Goal: Task Accomplishment & Management: Use online tool/utility

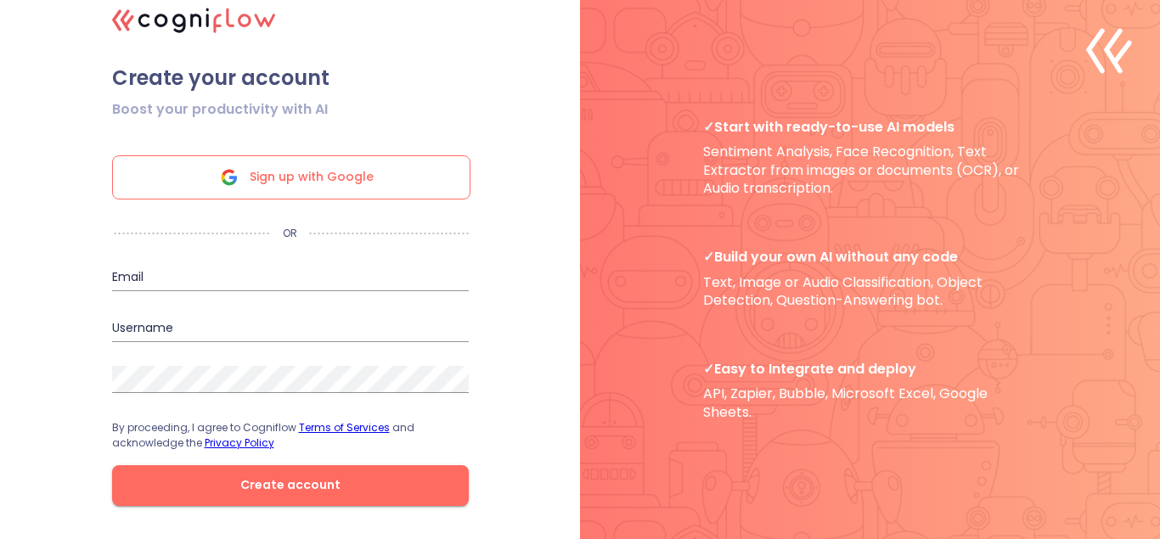
click at [274, 181] on span "Sign up with Google" at bounding box center [312, 177] width 124 height 42
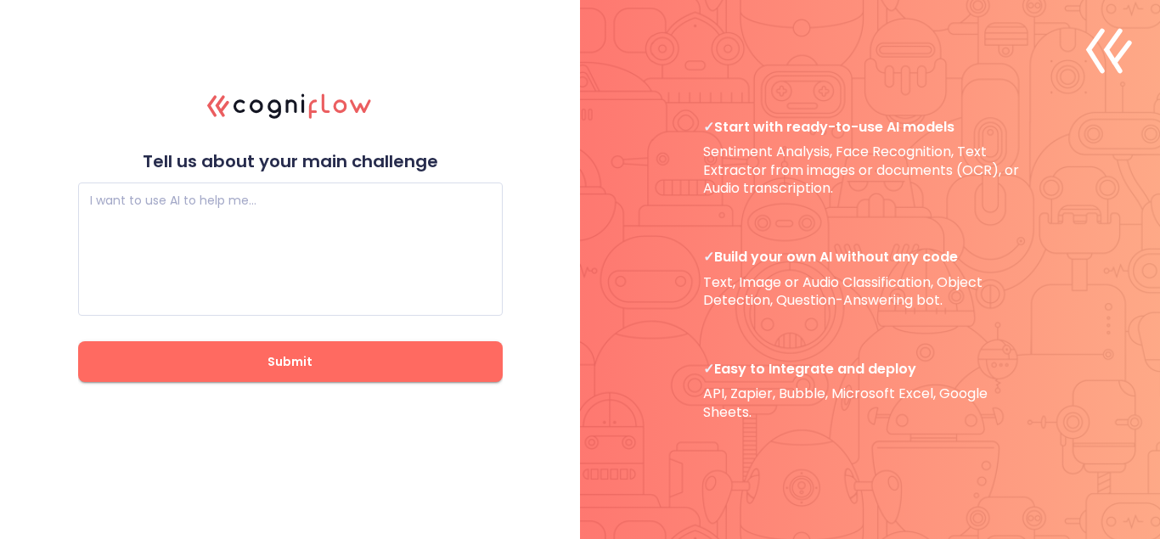
click at [321, 383] on div ".cls-1{fill:#141624;}.cls-2{fill:#eb5e60;}.cls-3{fill:none;stroke:#eb5e60;strok…" at bounding box center [290, 270] width 425 height 400
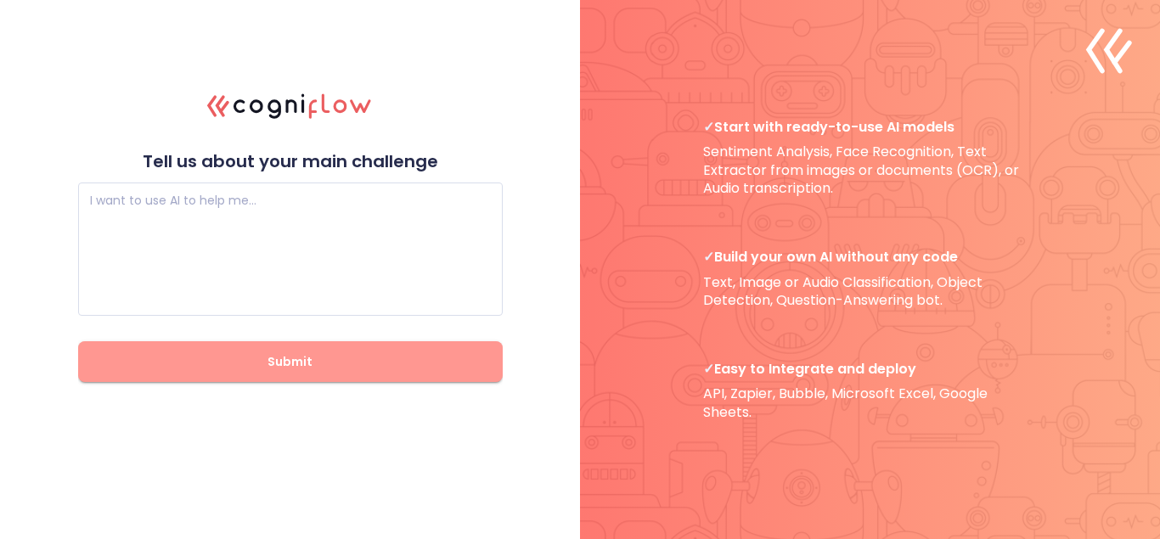
click at [321, 380] on button "Submit" at bounding box center [290, 361] width 425 height 41
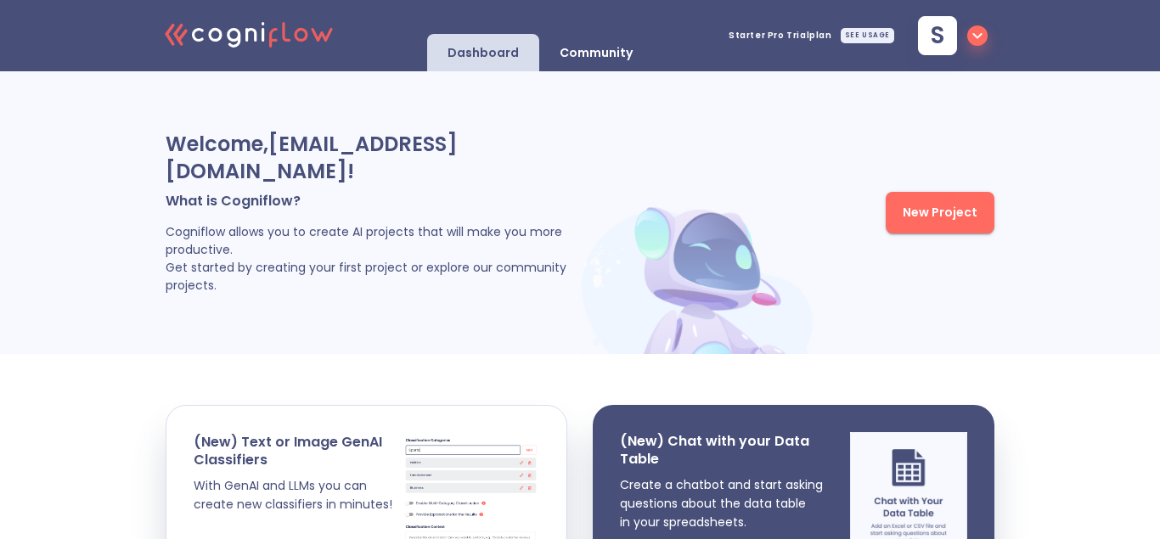
click at [936, 209] on span "New Project" at bounding box center [940, 212] width 75 height 21
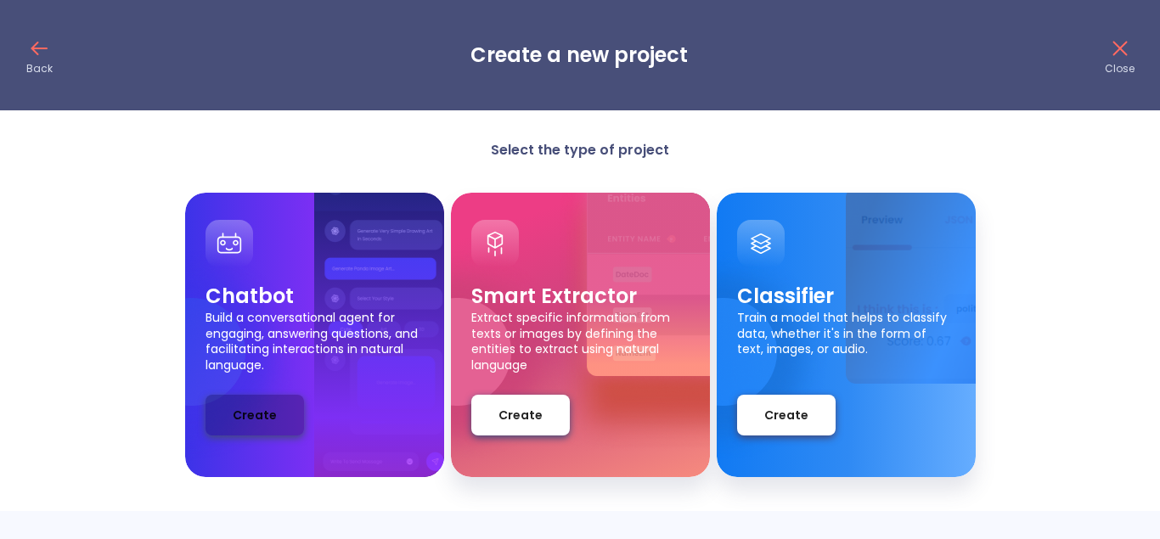
click at [238, 415] on span "Create" at bounding box center [255, 415] width 44 height 21
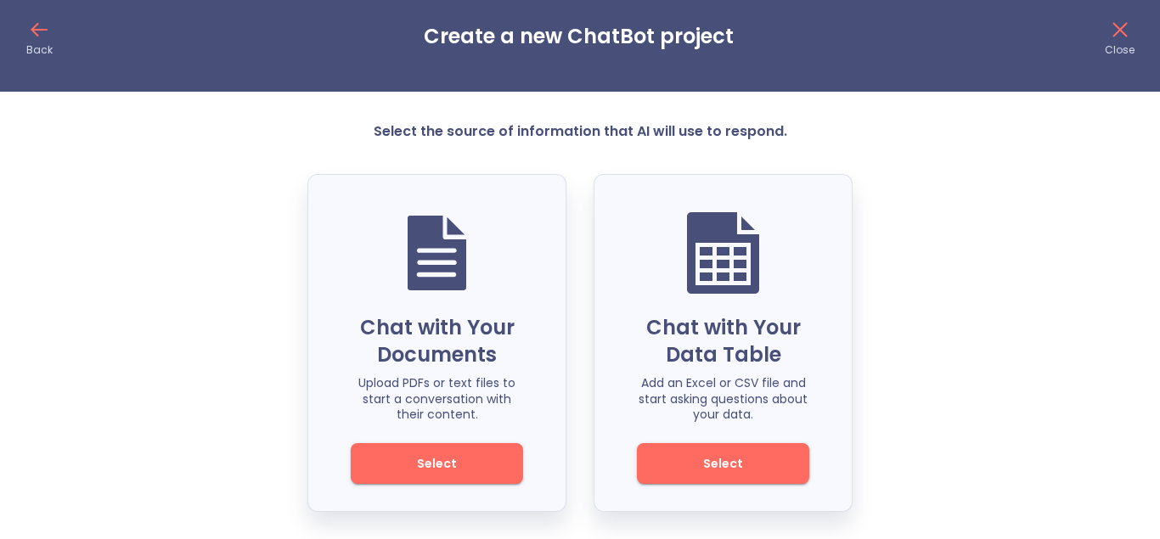
scroll to position [22, 0]
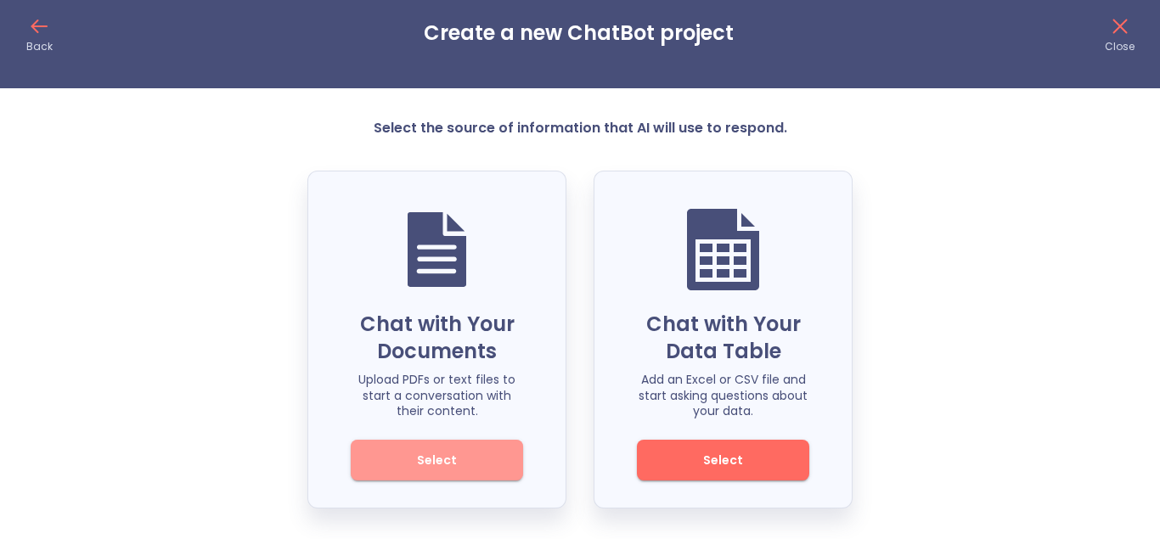
click at [453, 475] on button "Select" at bounding box center [437, 460] width 172 height 41
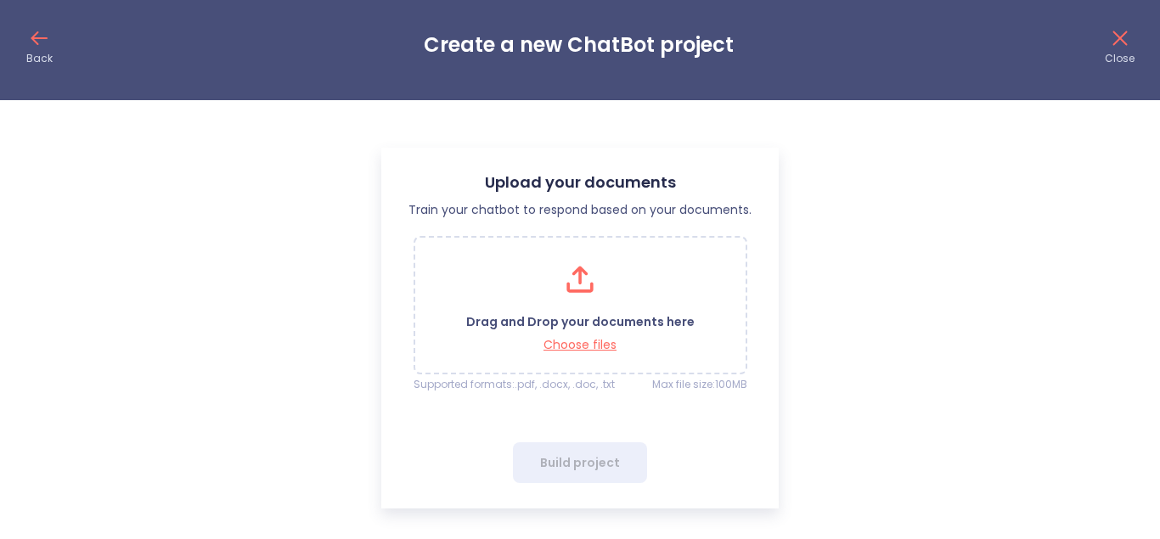
click at [33, 44] on icon at bounding box center [38, 38] width 27 height 27
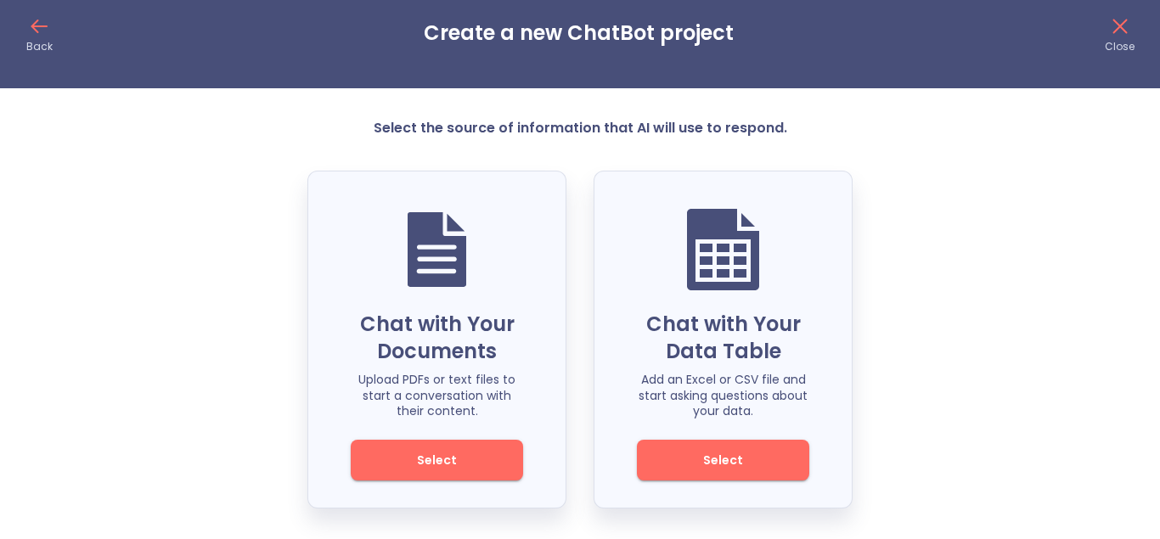
click at [33, 44] on p "Back" at bounding box center [39, 47] width 26 height 14
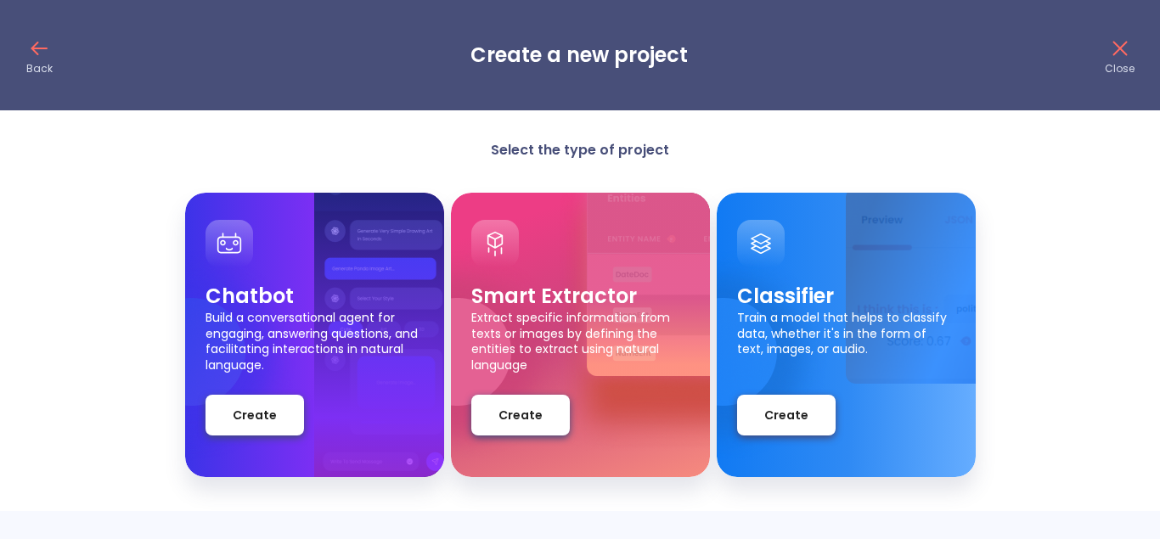
click at [31, 54] on icon at bounding box center [38, 48] width 27 height 27
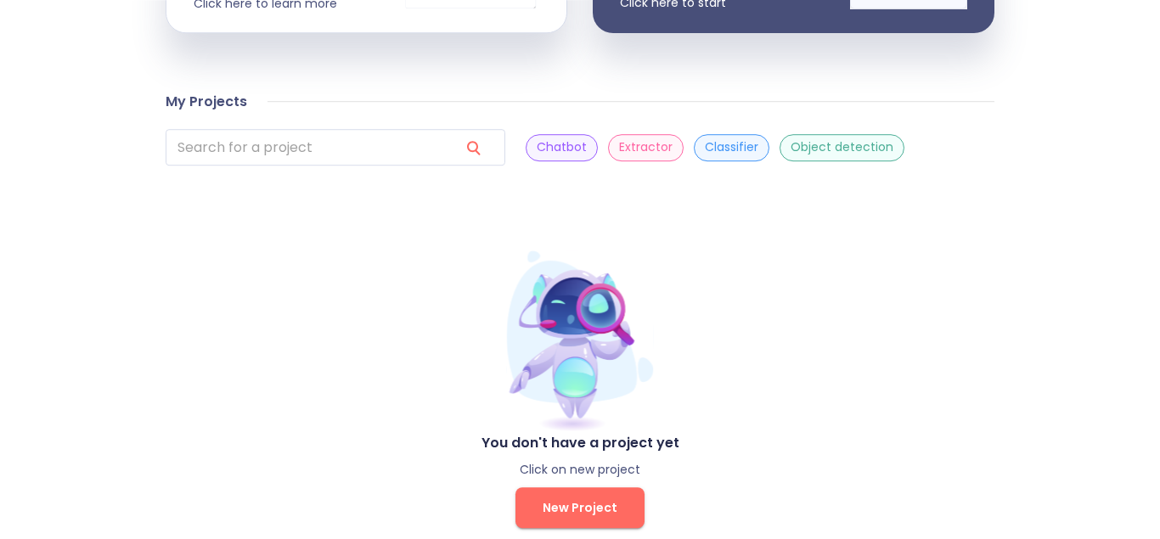
scroll to position [581, 0]
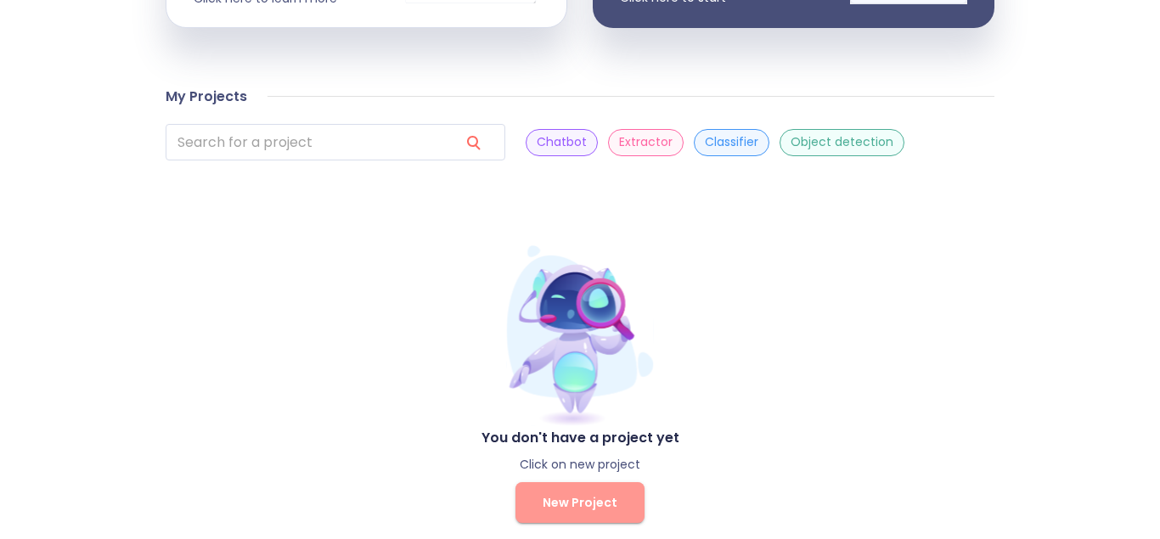
click at [624, 482] on button "New Project" at bounding box center [579, 502] width 129 height 41
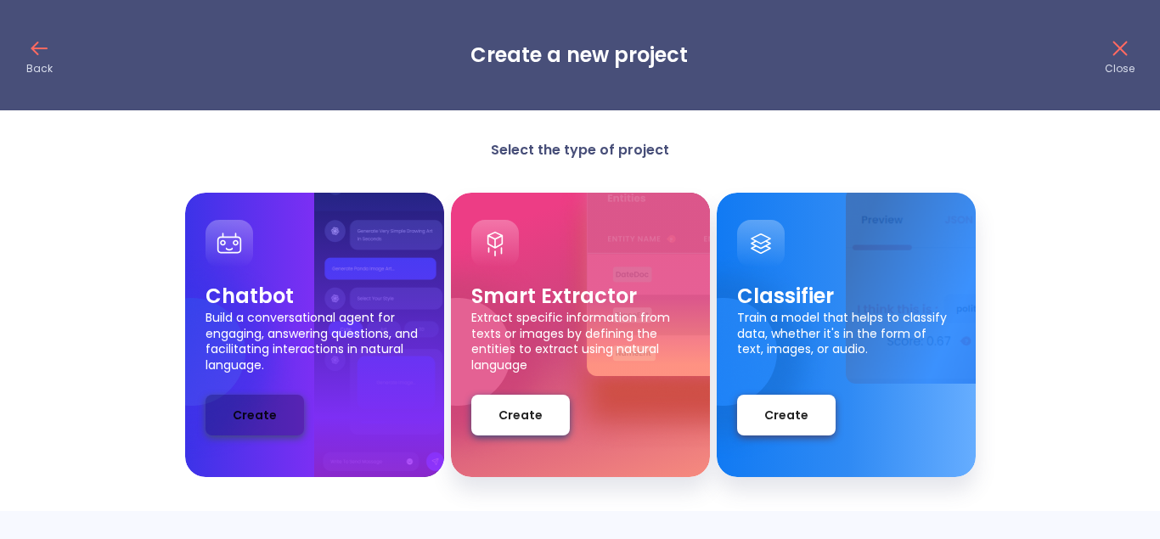
click at [217, 397] on button "Create" at bounding box center [254, 415] width 98 height 41
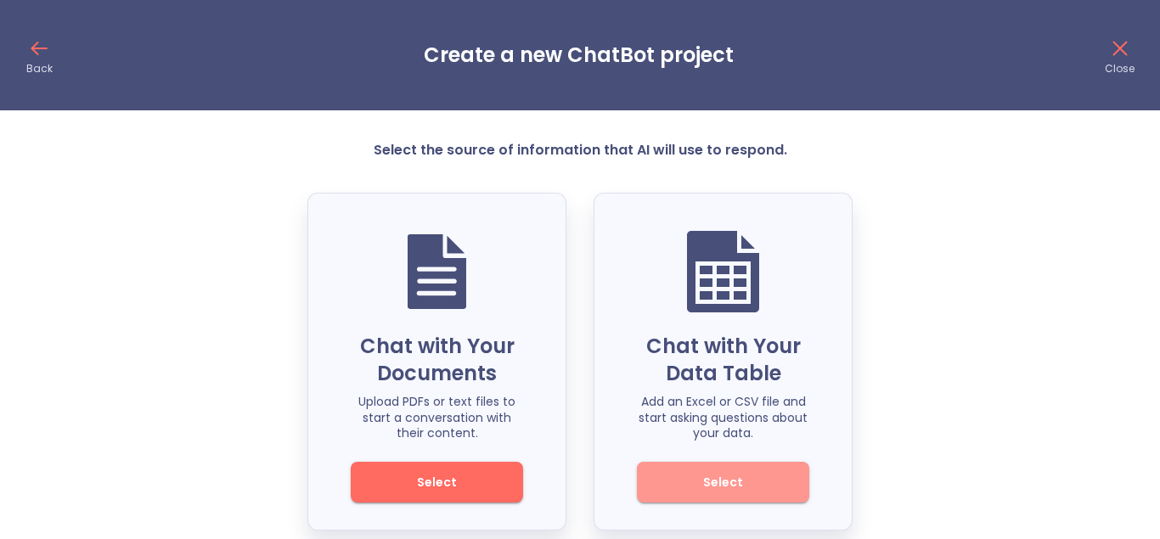
click at [671, 482] on span "Select" at bounding box center [723, 482] width 115 height 21
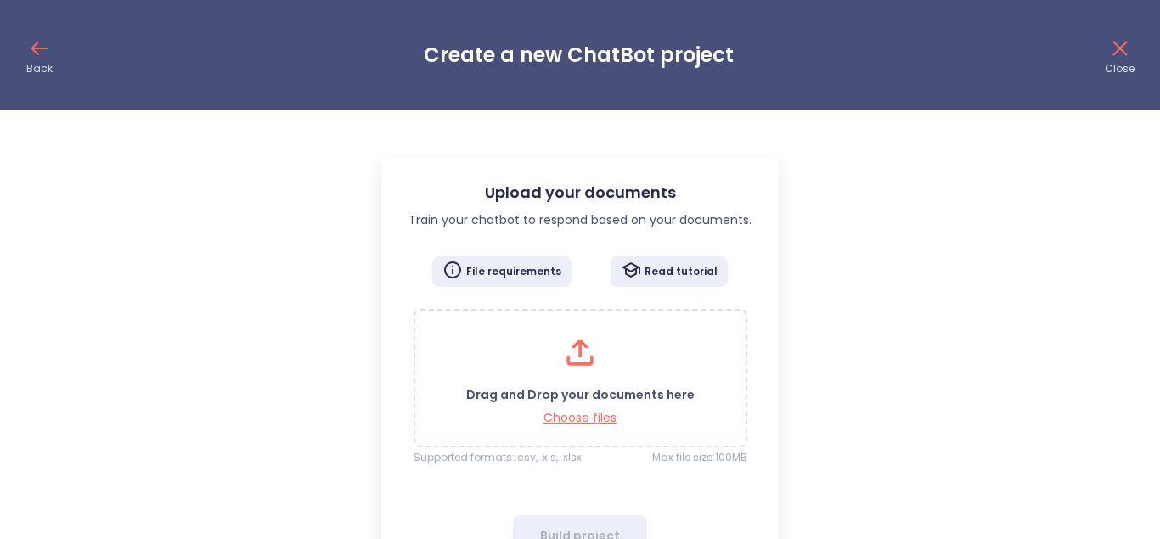
click at [33, 47] on icon at bounding box center [35, 48] width 6 height 12
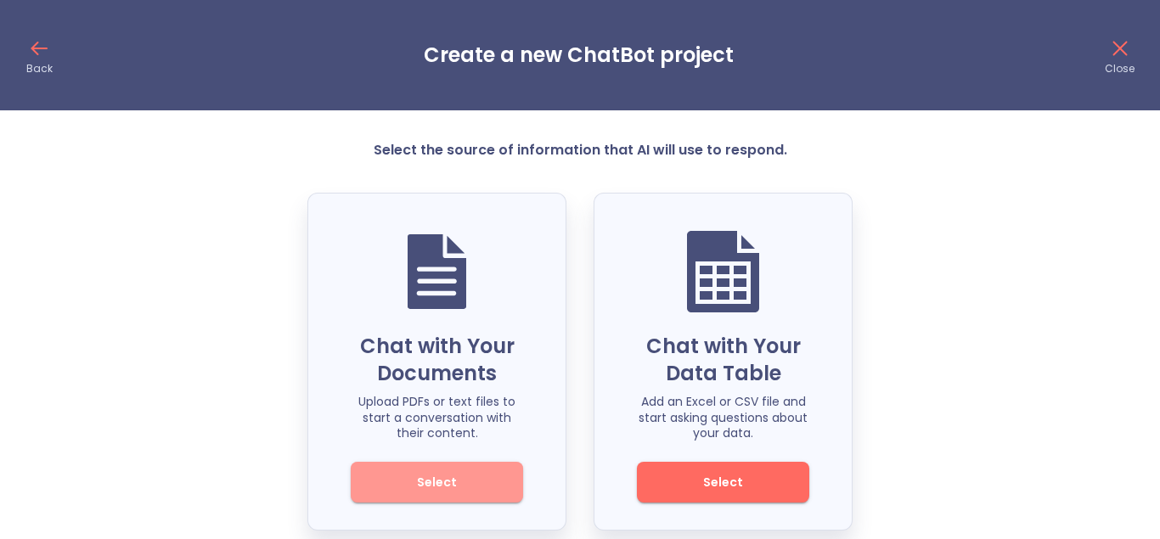
click at [430, 462] on button "Select" at bounding box center [437, 482] width 172 height 41
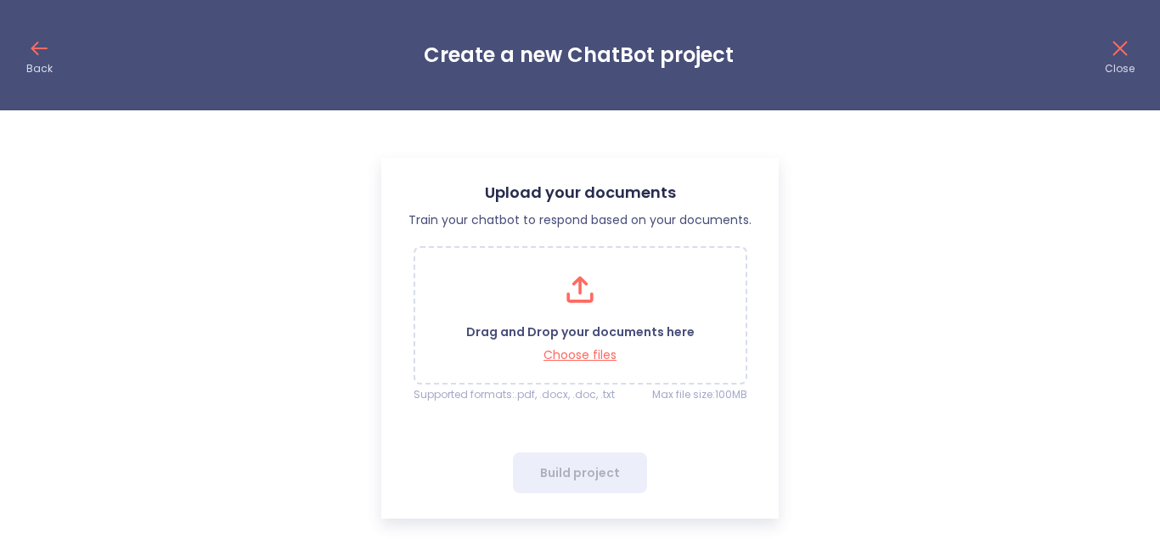
click at [42, 40] on icon at bounding box center [38, 48] width 27 height 27
